Goal: Task Accomplishment & Management: Use online tool/utility

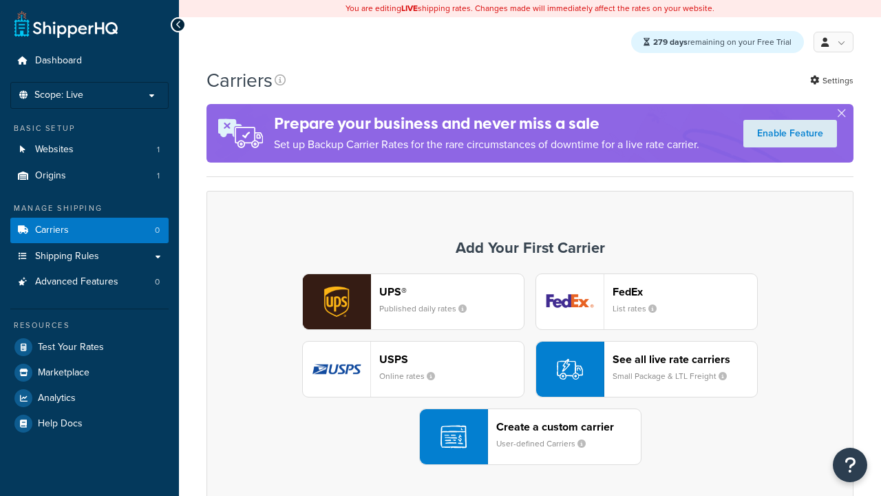
click at [413, 302] on div "UPS® Published daily rates" at bounding box center [451, 301] width 145 height 33
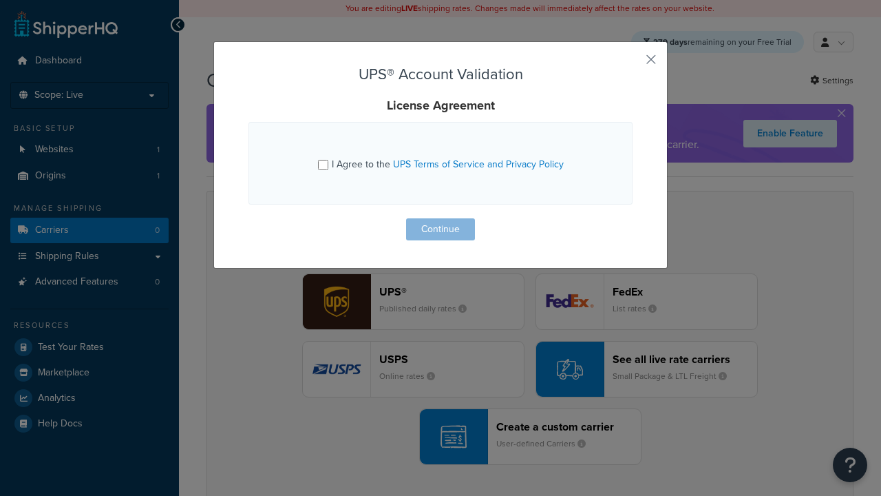
click at [324, 165] on input "I Agree to the UPS Terms of Service and Privacy Policy" at bounding box center [323, 165] width 10 height 10
checkbox input "true"
click at [441, 229] on button "Continue" at bounding box center [440, 229] width 69 height 22
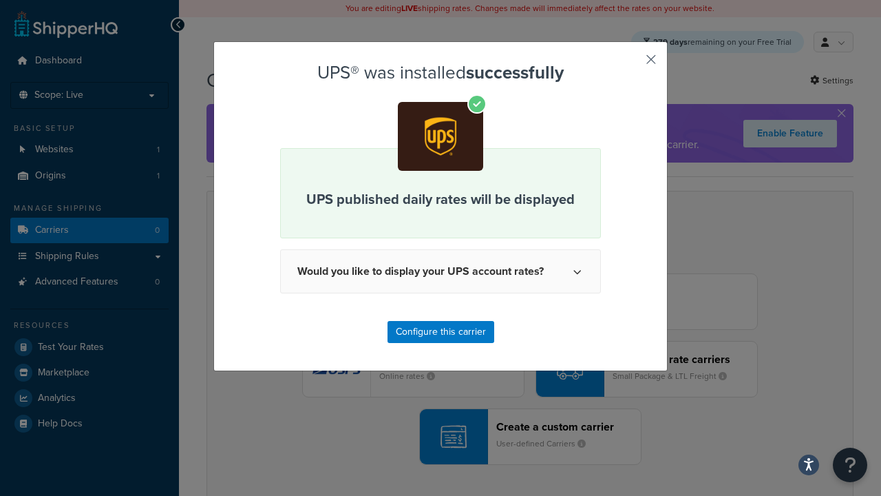
click at [631, 64] on button "button" at bounding box center [630, 64] width 3 height 3
